Goal: Information Seeking & Learning: Understand process/instructions

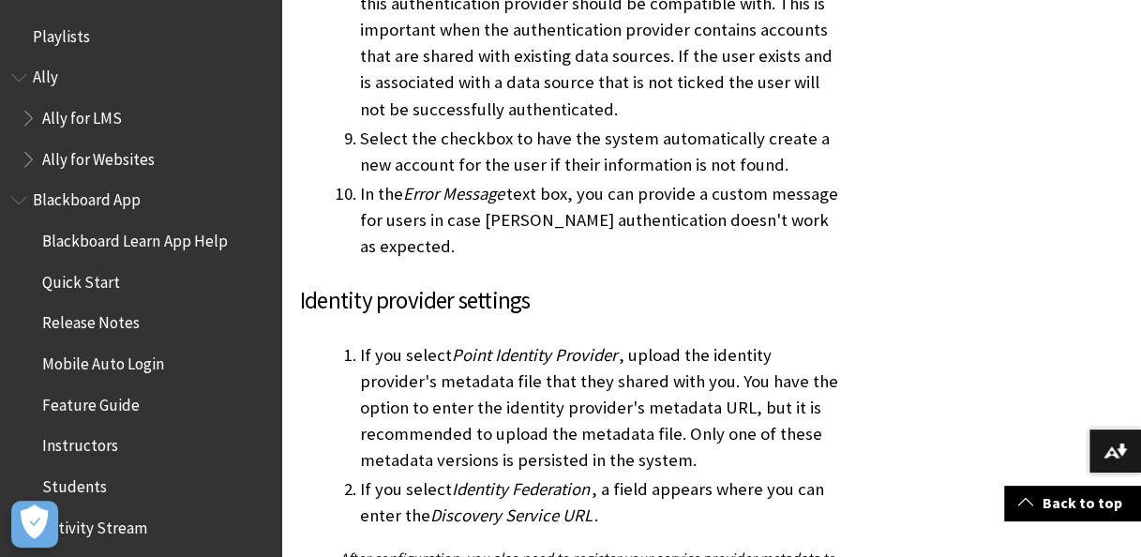
scroll to position [2487, 0]
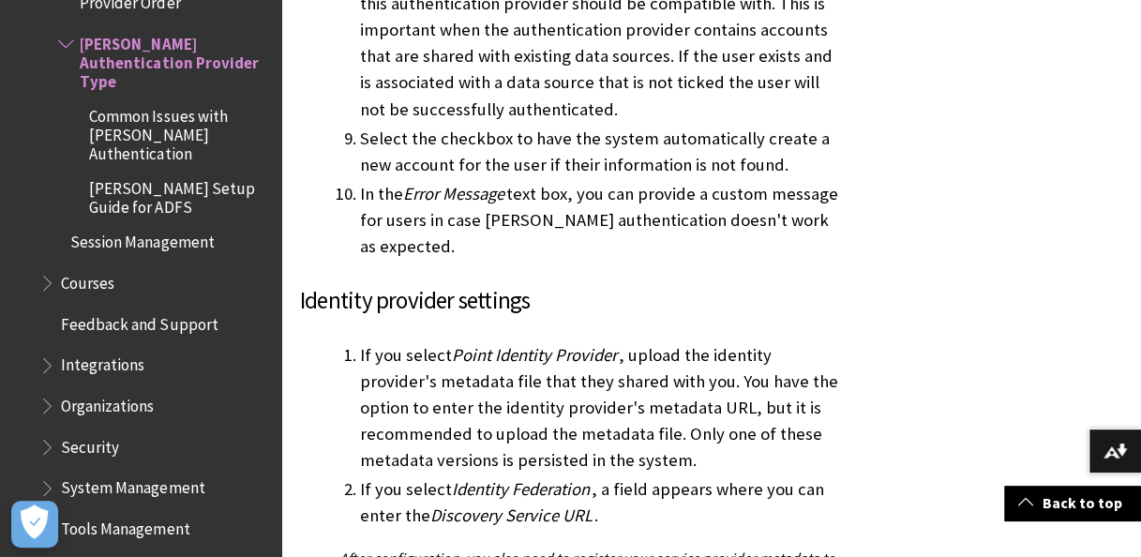
click at [681, 342] on li "If you select Point Identity Provider , upload the identity provider's metadata…" at bounding box center [602, 407] width 485 height 131
click at [681, 197] on div at bounding box center [695, 185] width 28 height 23
drag, startPoint x: 681, startPoint y: 197, endPoint x: 648, endPoint y: 199, distance: 32.9
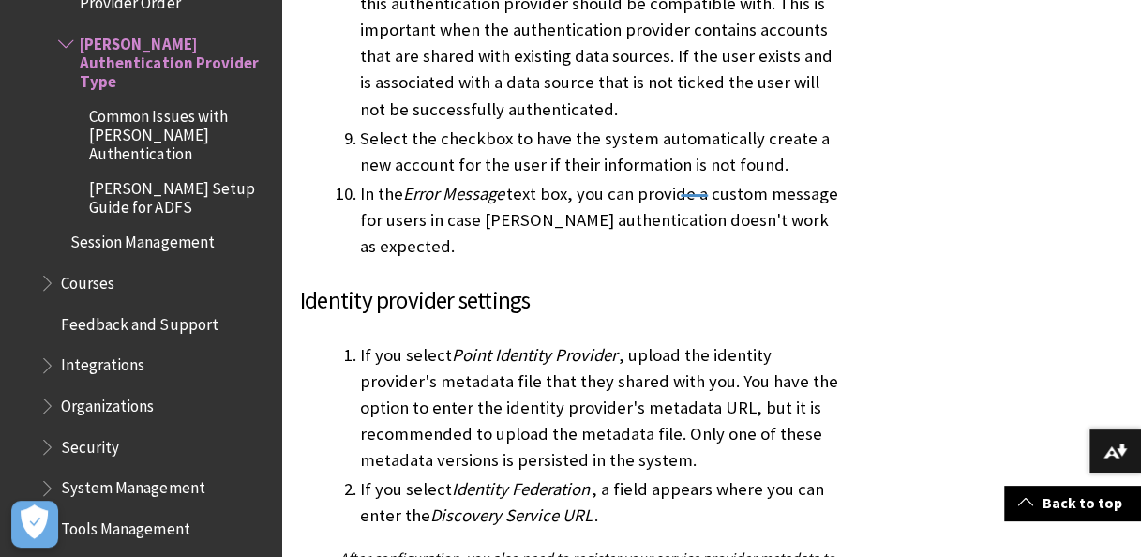
click at [648, 342] on li "If you select Point Identity Provider , upload the identity provider's metadata…" at bounding box center [602, 407] width 485 height 131
drag, startPoint x: 648, startPoint y: 199, endPoint x: 640, endPoint y: 217, distance: 19.7
click at [640, 342] on li "If you select Point Identity Provider , upload the identity provider's metadata…" at bounding box center [602, 407] width 485 height 131
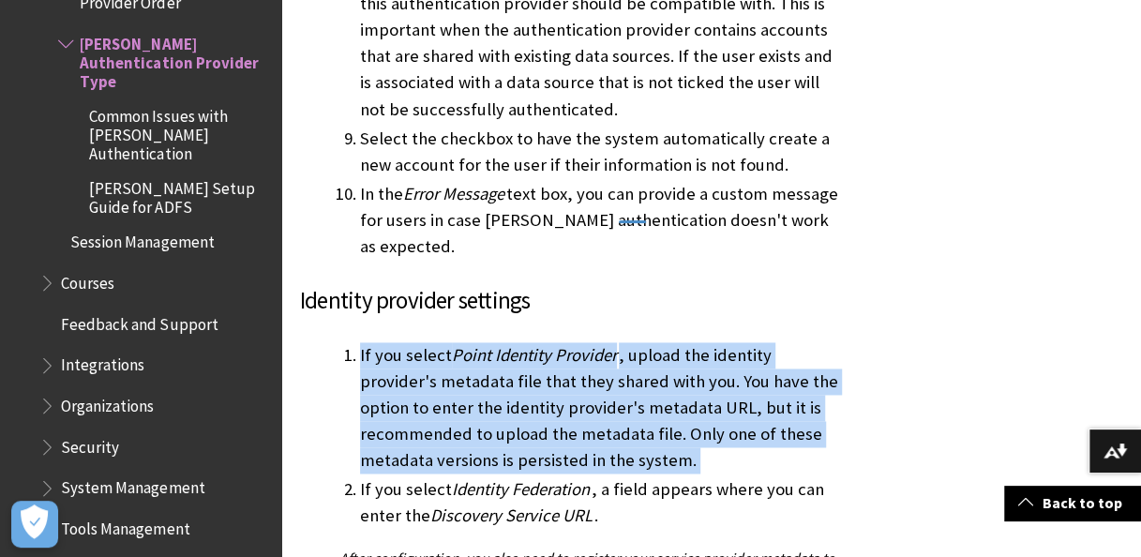
click at [640, 342] on li "If you select Point Identity Provider , upload the identity provider's metadata…" at bounding box center [602, 407] width 485 height 131
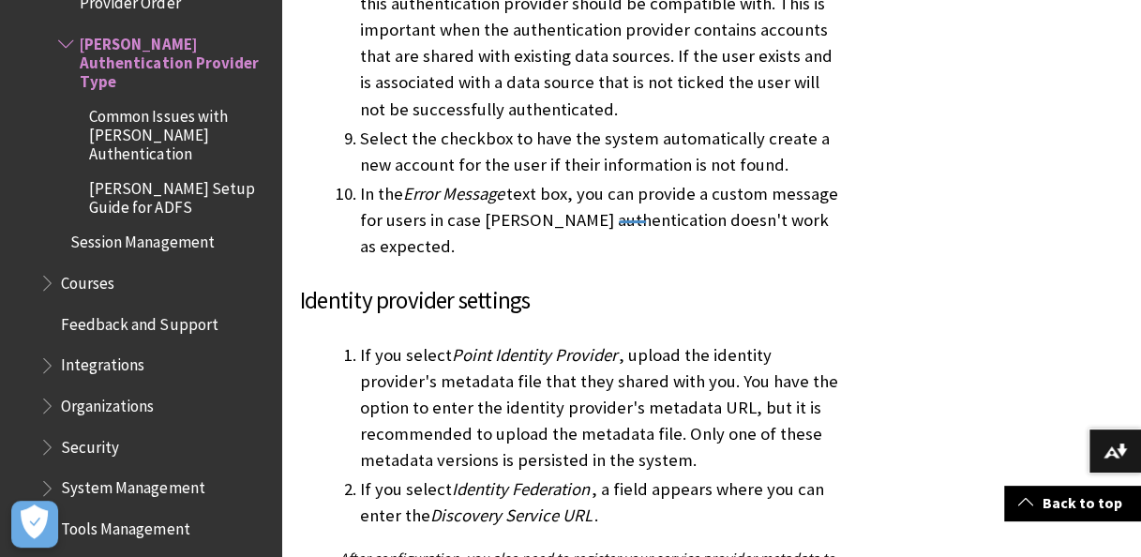
click at [640, 342] on li "If you select Point Identity Provider , upload the identity provider's metadata…" at bounding box center [602, 407] width 485 height 131
drag, startPoint x: 640, startPoint y: 217, endPoint x: 671, endPoint y: 215, distance: 31.9
click at [671, 342] on li "If you select Point Identity Provider , upload the identity provider's metadata…" at bounding box center [602, 407] width 485 height 131
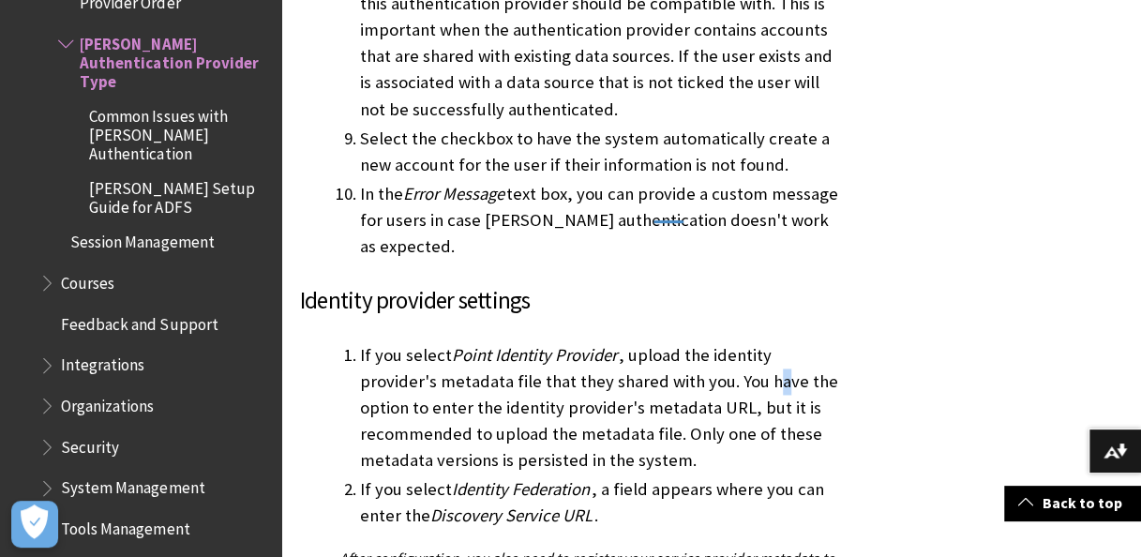
drag, startPoint x: 671, startPoint y: 215, endPoint x: 698, endPoint y: 211, distance: 26.5
click at [698, 342] on li "If you select Point Identity Provider , upload the identity provider's metadata…" at bounding box center [602, 407] width 485 height 131
click at [705, 342] on li "If you select Point Identity Provider , upload the identity provider's metadata…" at bounding box center [602, 407] width 485 height 131
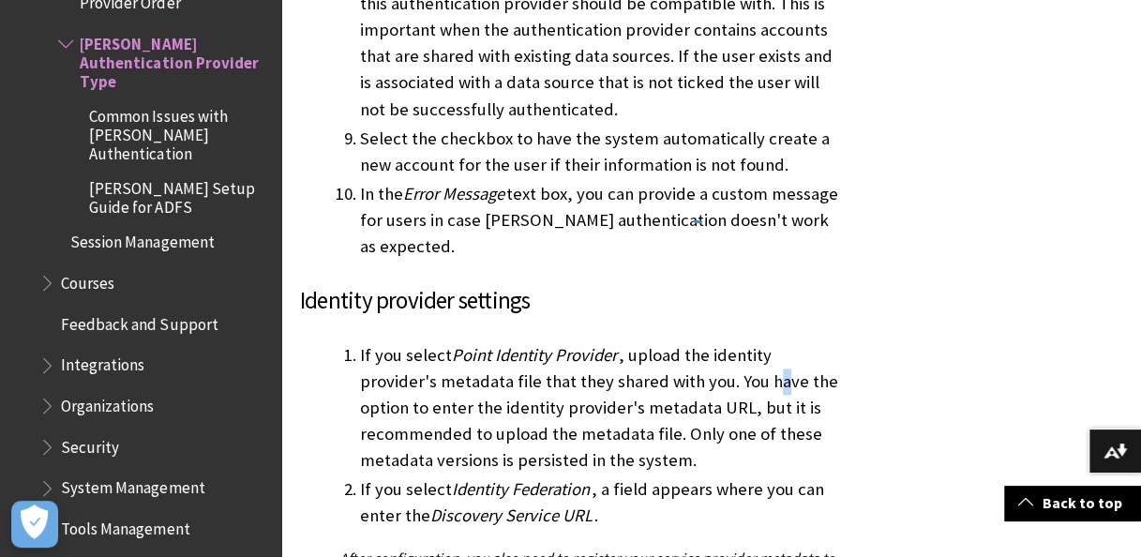
click at [705, 342] on li "If you select Point Identity Provider , upload the identity provider's metadata…" at bounding box center [602, 407] width 485 height 131
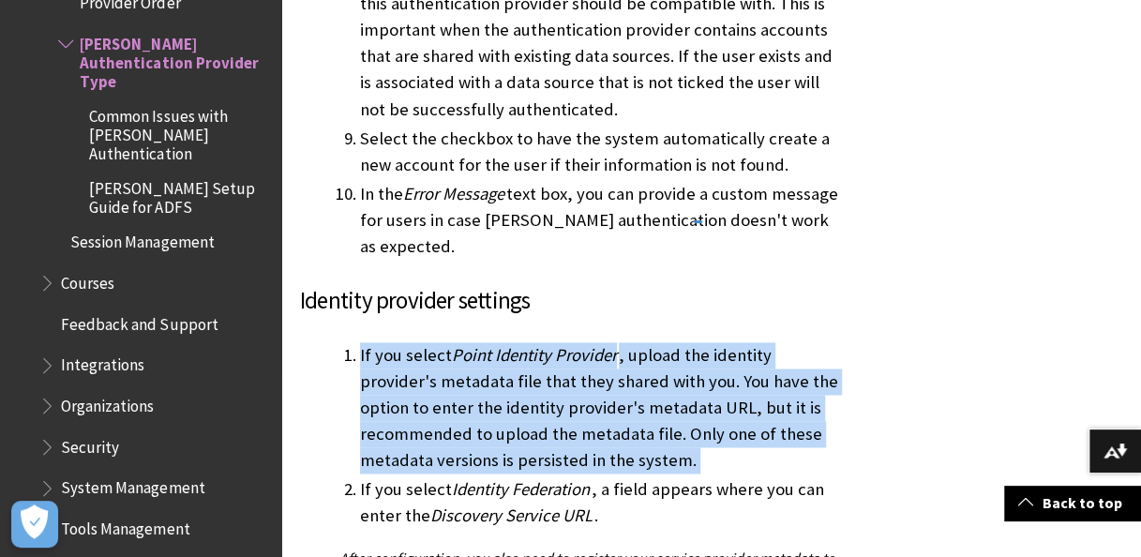
click at [705, 342] on li "If you select Point Identity Provider , upload the identity provider's metadata…" at bounding box center [602, 407] width 485 height 131
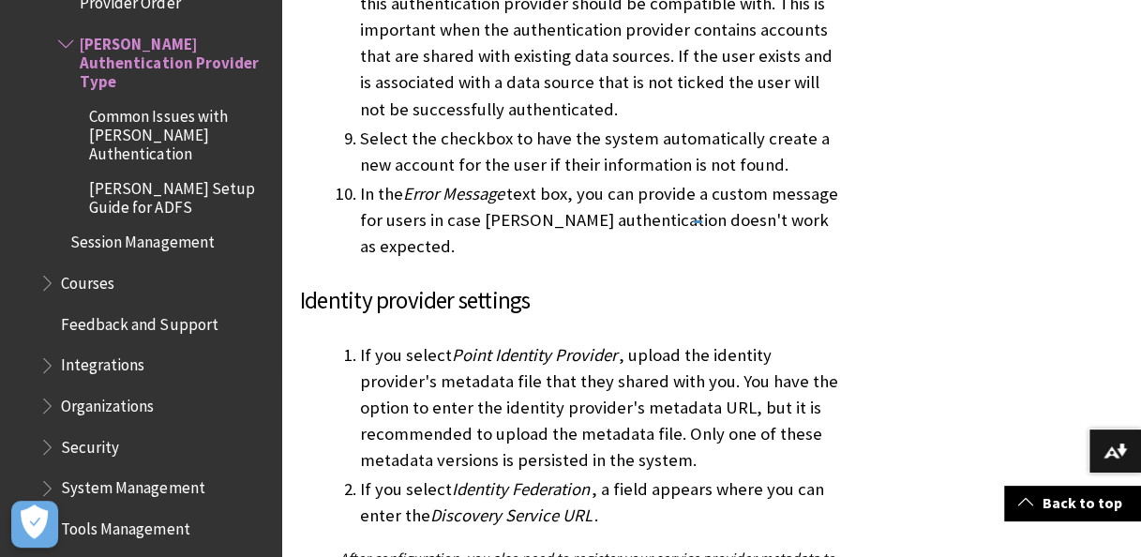
click at [570, 342] on li "If you select Point Identity Provider , upload the identity provider's metadata…" at bounding box center [602, 407] width 485 height 131
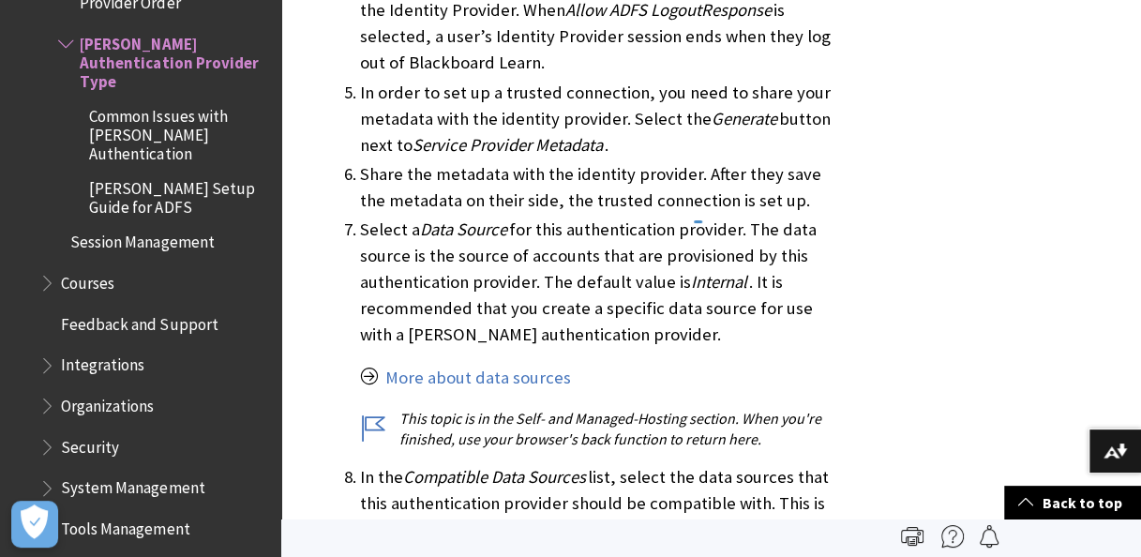
scroll to position [4082, 0]
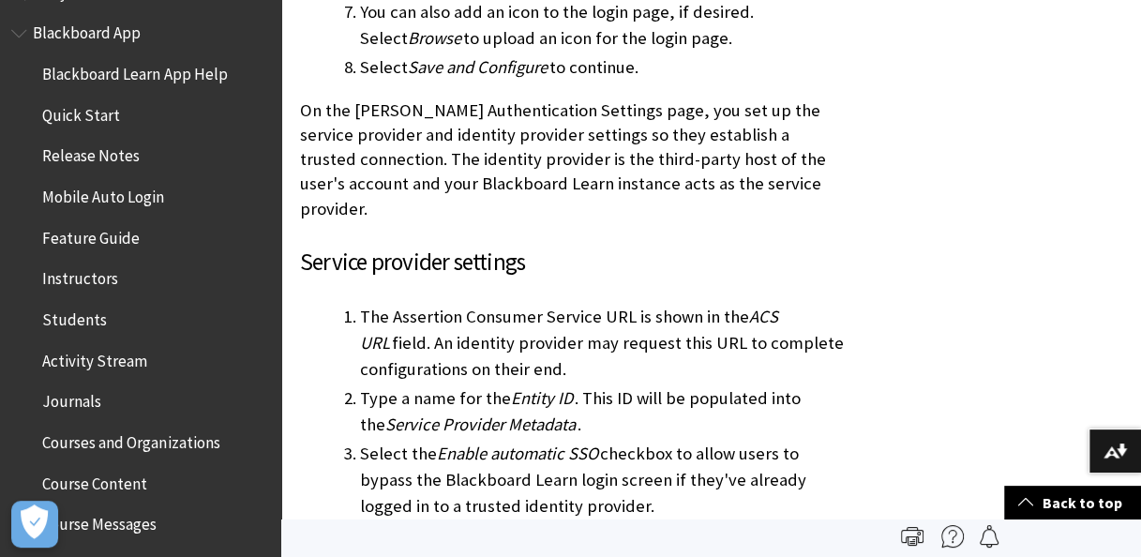
scroll to position [3525, 0]
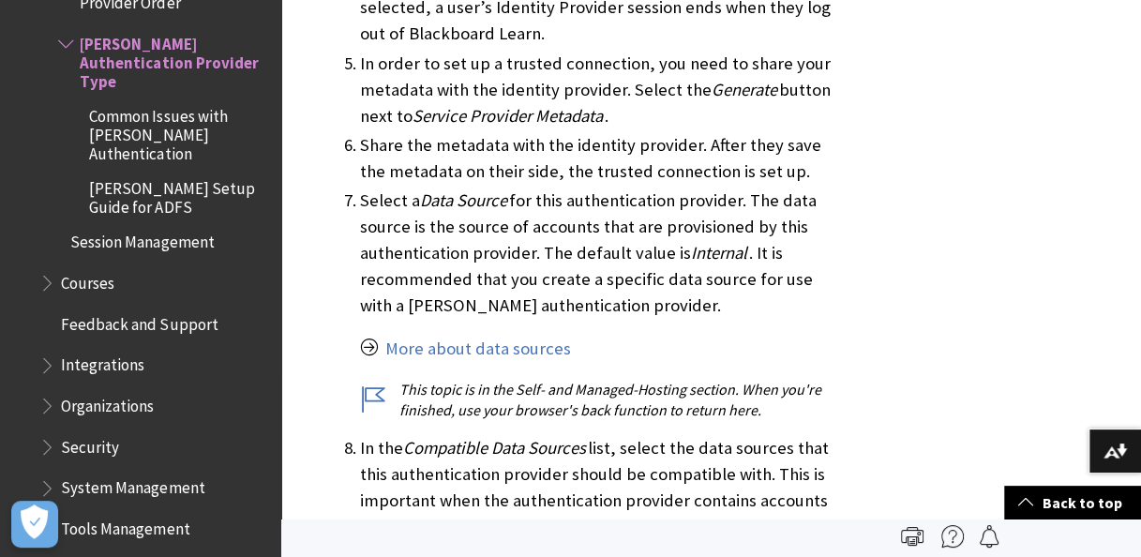
scroll to position [4134, 0]
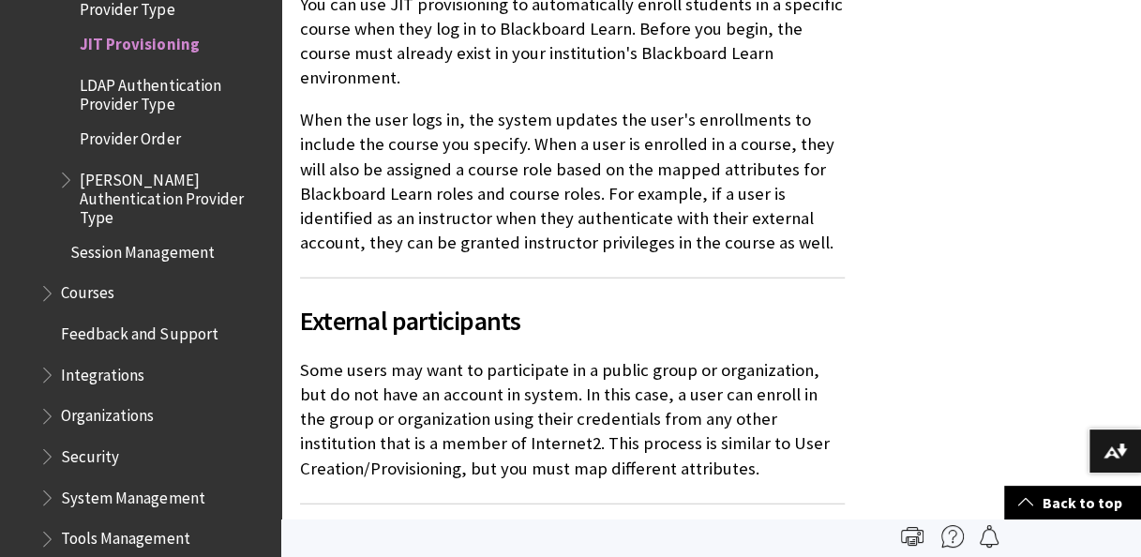
scroll to position [1970, 0]
